Goal: Task Accomplishment & Management: Manage account settings

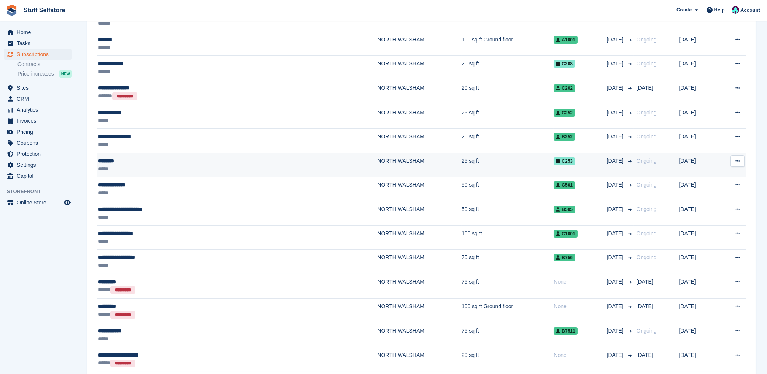
scroll to position [51, 0]
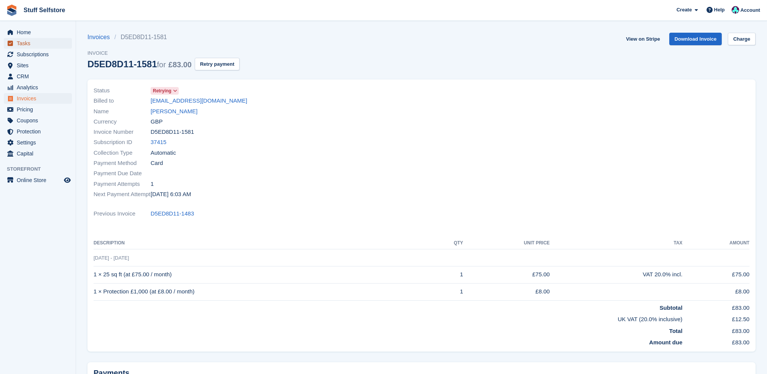
click at [40, 48] on span "Tasks" at bounding box center [40, 43] width 46 height 11
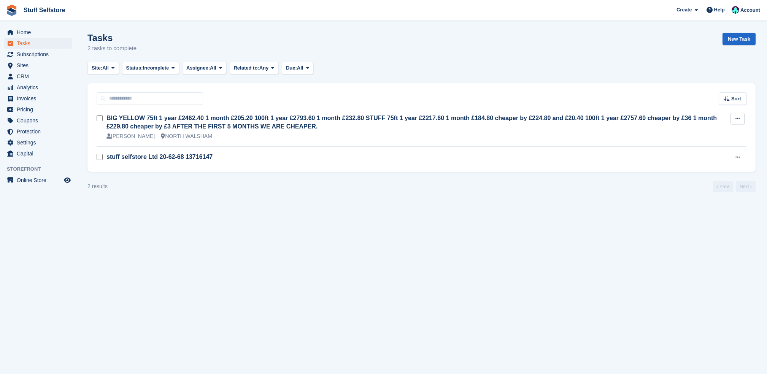
click at [738, 115] on button at bounding box center [738, 118] width 14 height 11
click at [719, 139] on p "Delete task" at bounding box center [708, 143] width 66 height 10
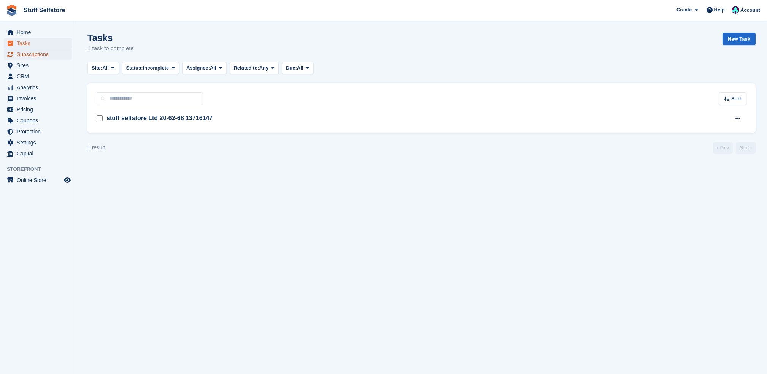
click at [50, 56] on span "Subscriptions" at bounding box center [40, 54] width 46 height 11
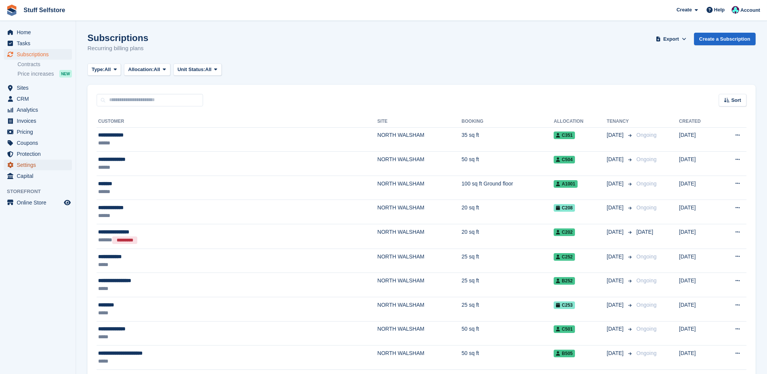
click at [60, 166] on span "Settings" at bounding box center [40, 165] width 46 height 11
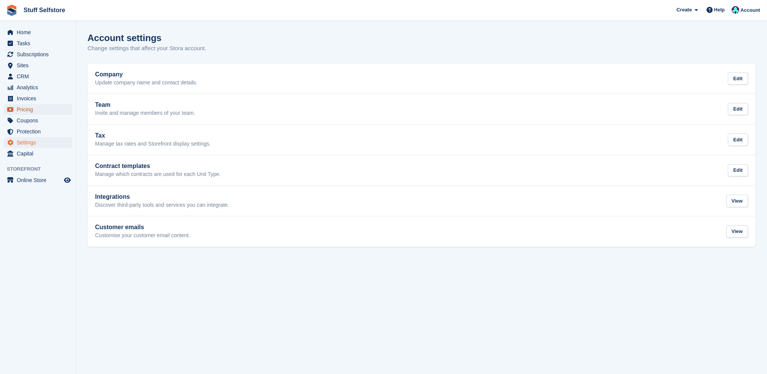
click at [39, 108] on span "Pricing" at bounding box center [40, 109] width 46 height 11
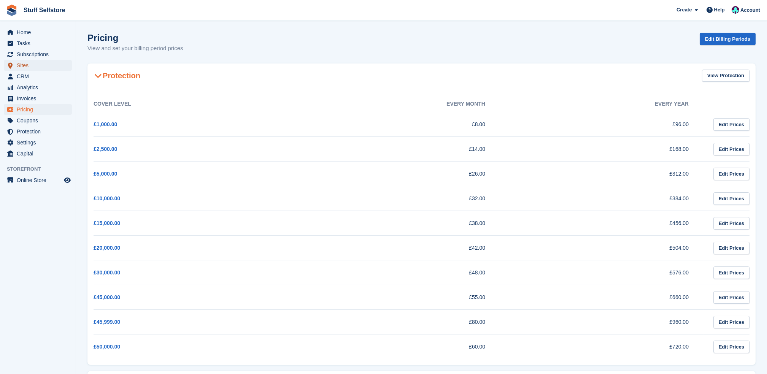
click at [23, 65] on span "Sites" at bounding box center [40, 65] width 46 height 11
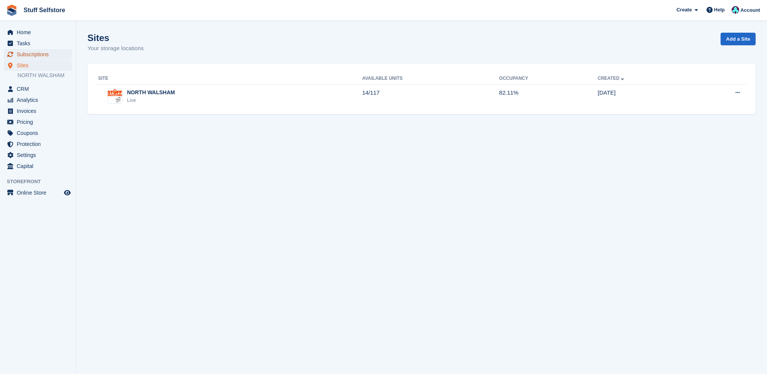
click at [29, 59] on span "Subscriptions" at bounding box center [40, 54] width 46 height 11
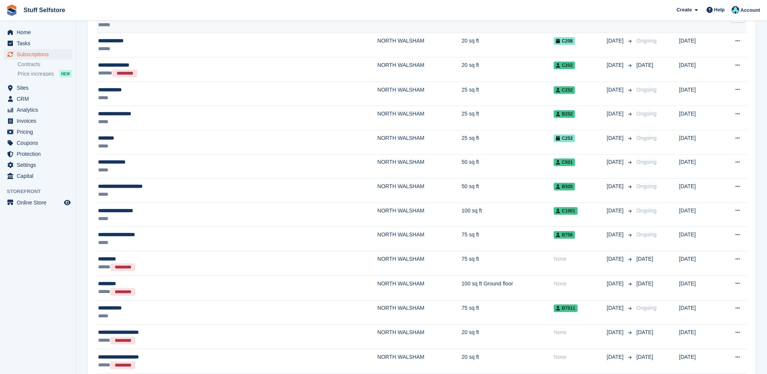
scroll to position [152, 0]
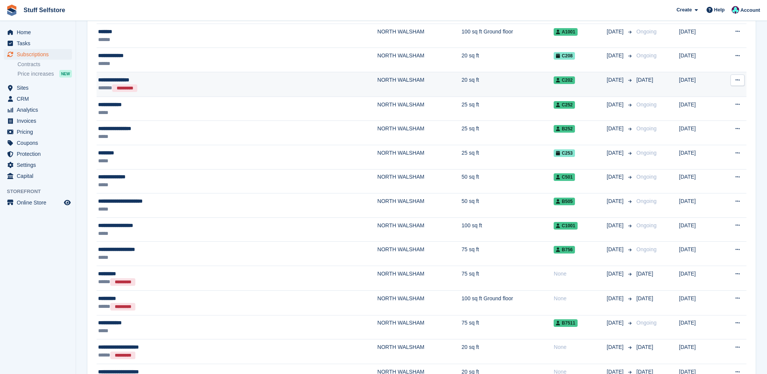
click at [377, 92] on td "NORTH WALSHAM" at bounding box center [419, 84] width 84 height 25
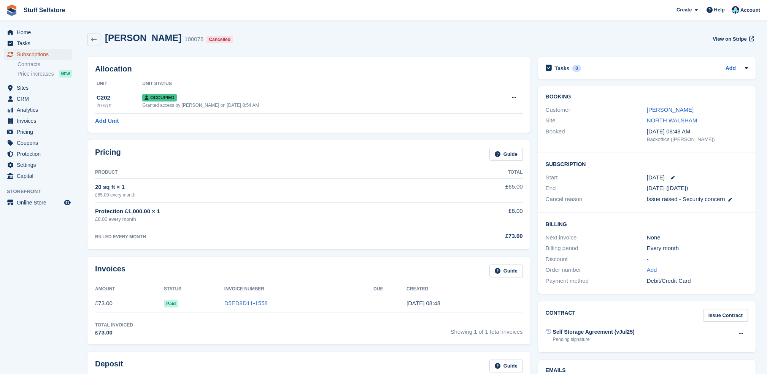
click at [58, 52] on span "Subscriptions" at bounding box center [40, 54] width 46 height 11
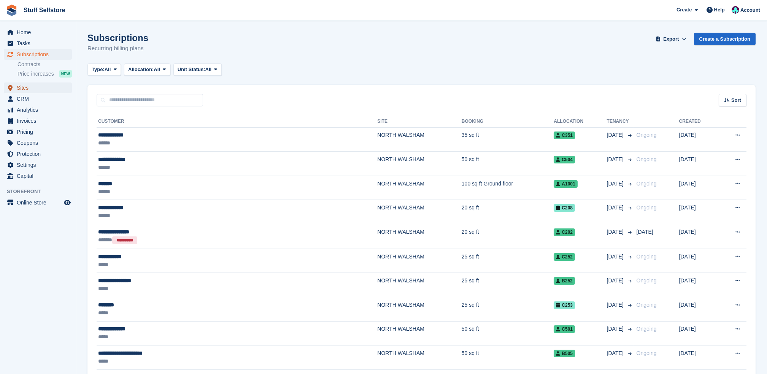
click at [64, 90] on link "Sites" at bounding box center [38, 88] width 68 height 11
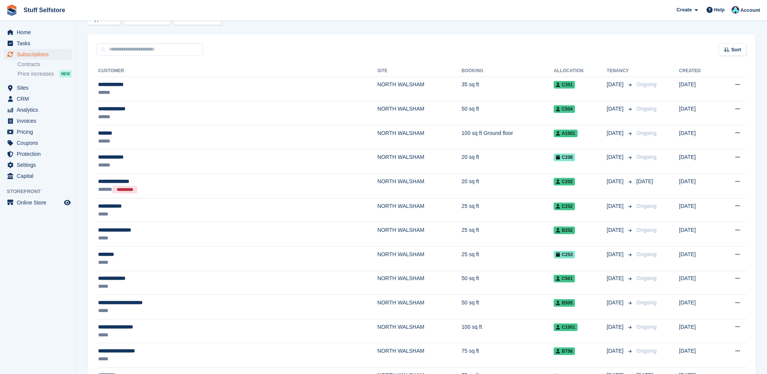
click at [28, 25] on div "Home Tasks Subscriptions Subscriptions Subscriptions Contracts Price increases …" at bounding box center [38, 103] width 76 height 158
